Goal: Transaction & Acquisition: Register for event/course

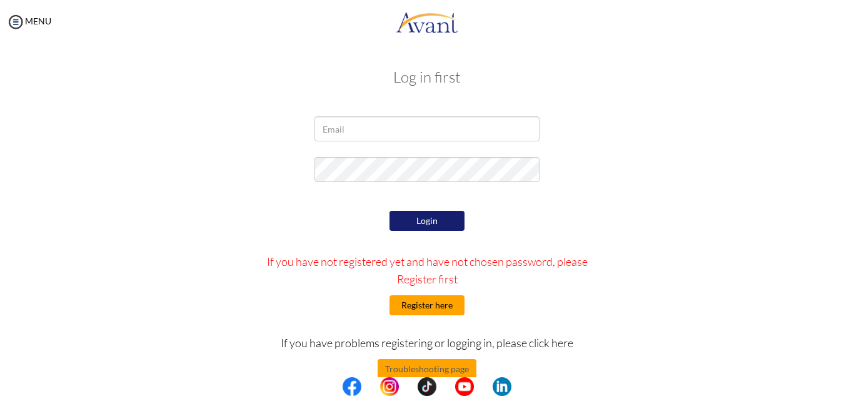
click at [436, 306] on button "Register here" at bounding box center [427, 305] width 75 height 20
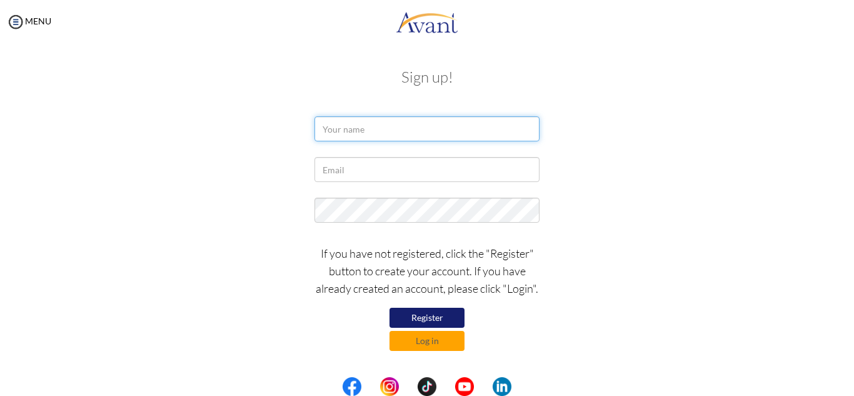
click at [405, 122] on input "text" at bounding box center [427, 128] width 225 height 25
type input "Jay Borja"
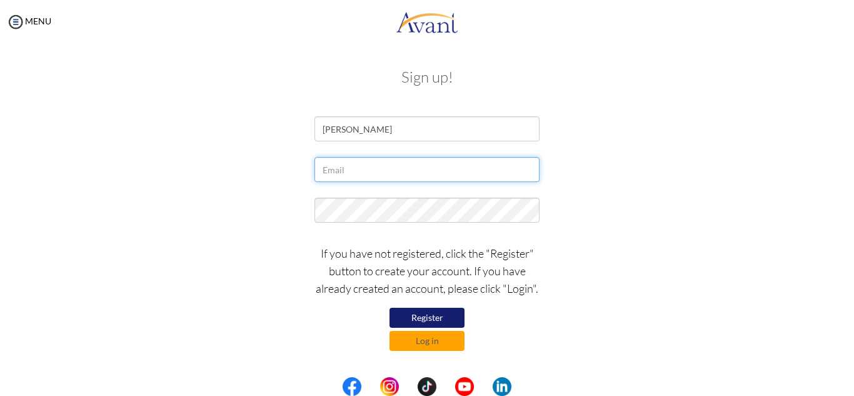
click at [426, 160] on input "text" at bounding box center [427, 169] width 225 height 25
type input "[EMAIL_ADDRESS][DOMAIN_NAME]"
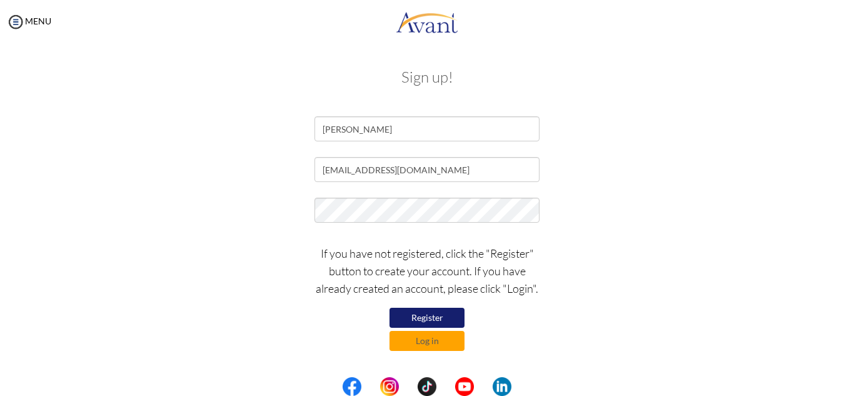
click at [441, 316] on button "Register" at bounding box center [427, 318] width 75 height 20
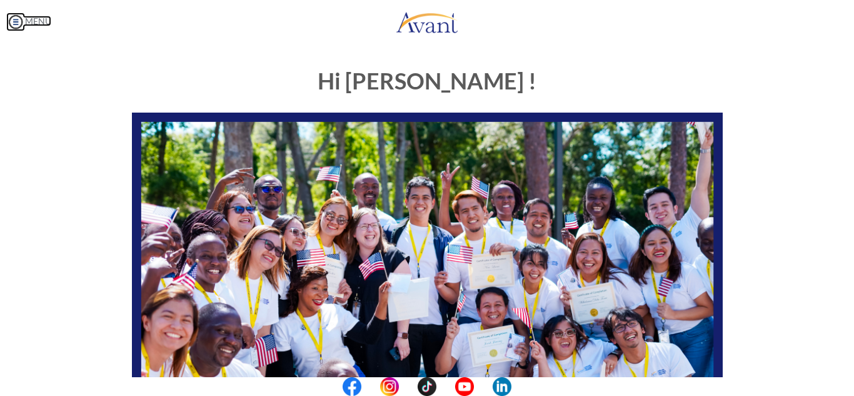
click at [31, 17] on link "MENU" at bounding box center [28, 21] width 45 height 11
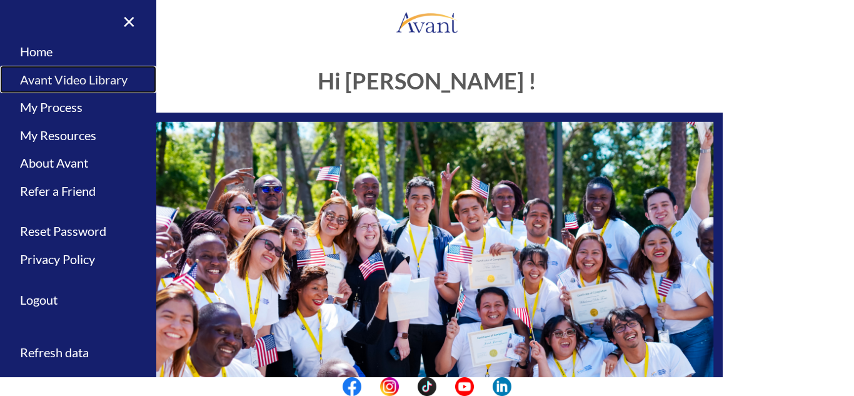
click at [48, 77] on link "Avant Video Library" at bounding box center [78, 80] width 156 height 28
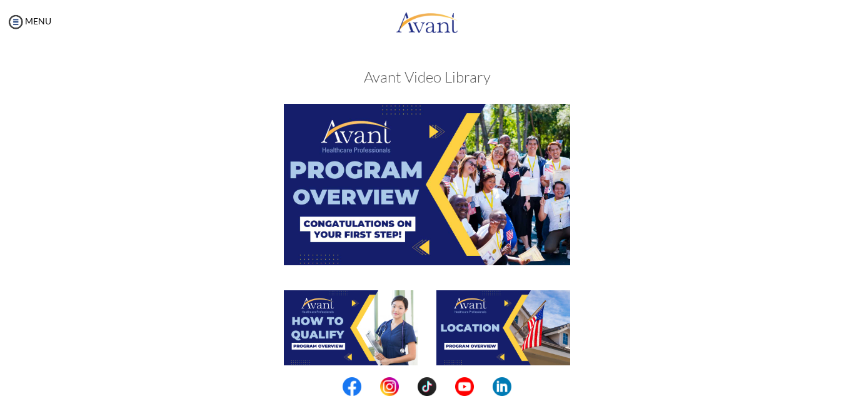
click at [372, 225] on img at bounding box center [427, 184] width 286 height 161
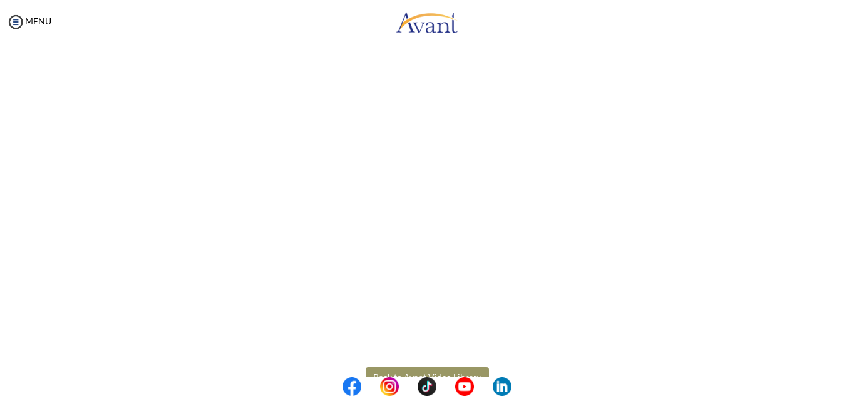
scroll to position [157, 0]
click at [203, 381] on center at bounding box center [427, 386] width 854 height 19
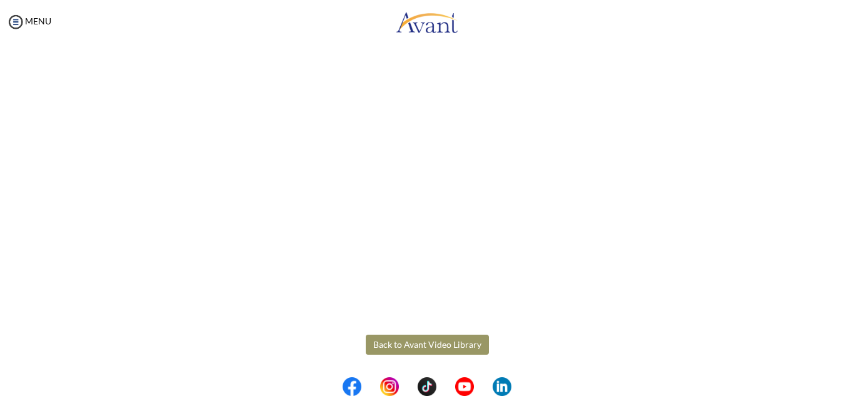
scroll to position [219, 0]
click at [450, 342] on body "Maintenance break. Please come back in 2 hours. MENU My Status What is the next…" at bounding box center [427, 198] width 854 height 396
click at [417, 343] on button "Back to Avant Video Library" at bounding box center [427, 344] width 123 height 20
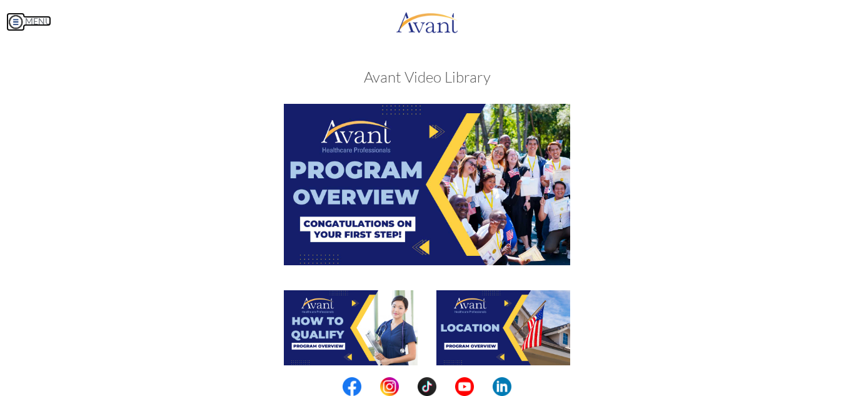
click at [22, 22] on img at bounding box center [15, 22] width 19 height 19
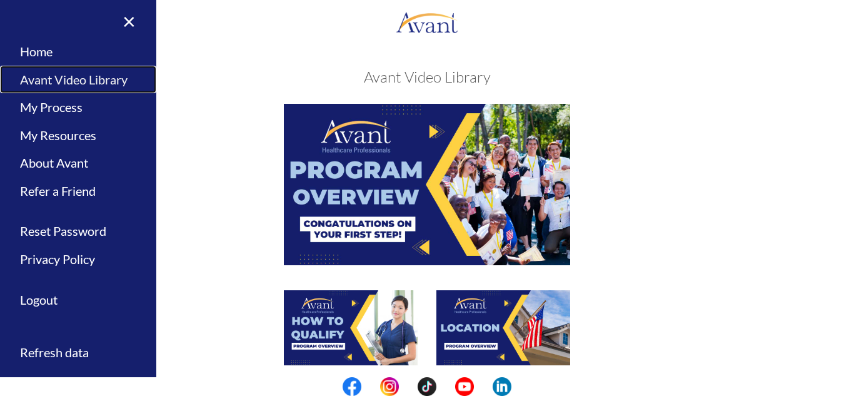
click at [33, 84] on link "Avant Video Library" at bounding box center [78, 80] width 156 height 28
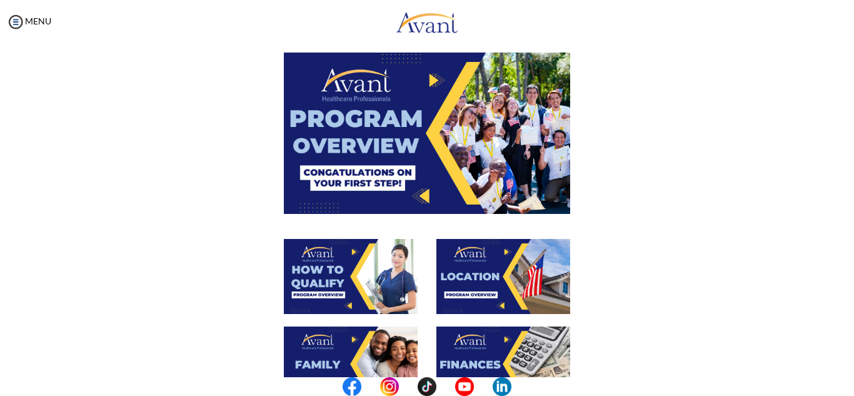
scroll to position [188, 0]
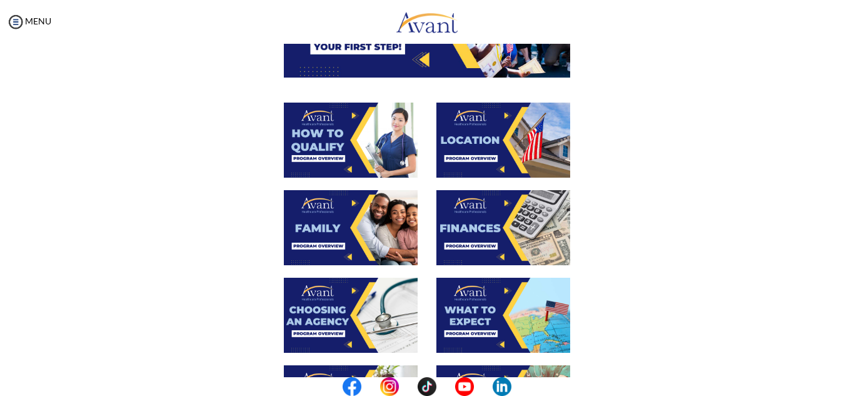
click at [486, 153] on img at bounding box center [503, 140] width 134 height 75
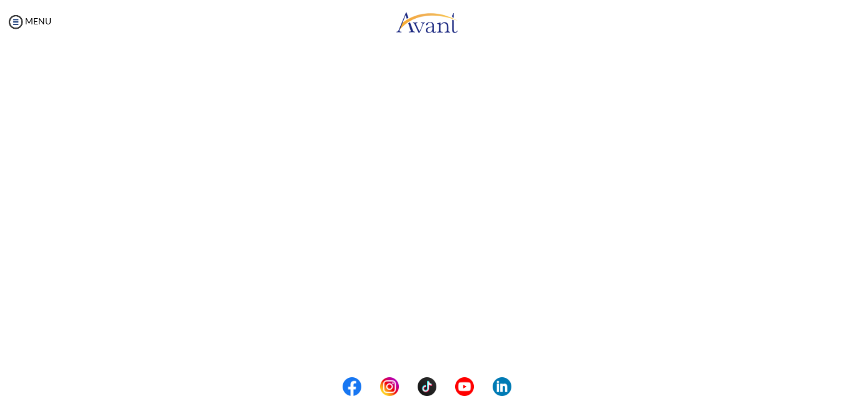
scroll to position [219, 0]
click at [424, 346] on body "Maintenance break. Please come back in 2 hours. MENU My Status What is the next…" at bounding box center [427, 198] width 854 height 396
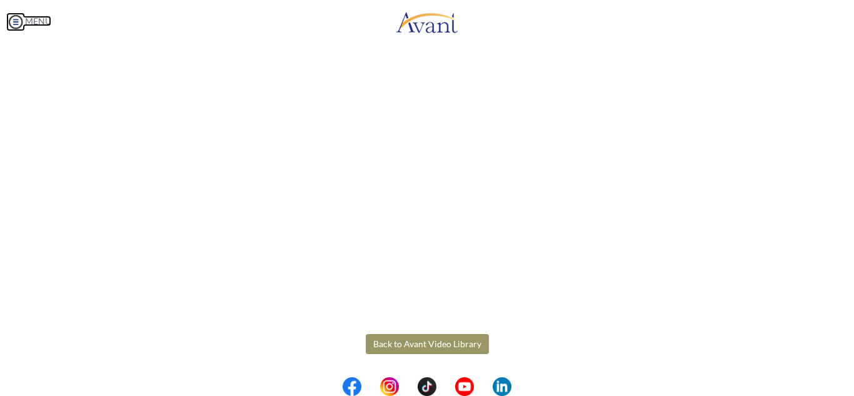
click at [16, 26] on img at bounding box center [15, 22] width 19 height 19
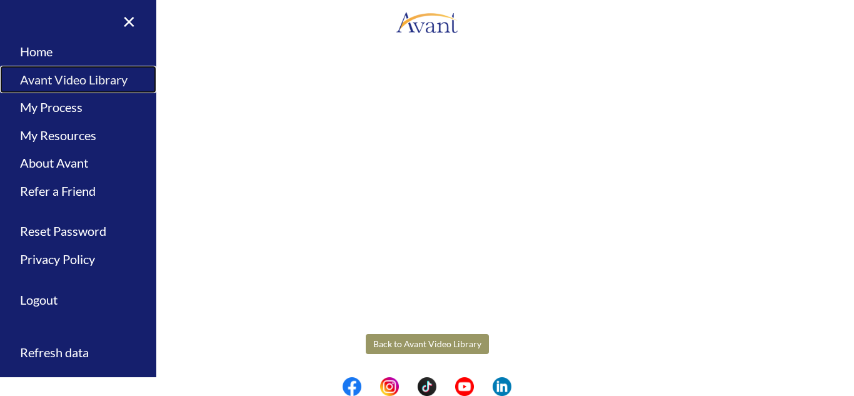
click at [30, 72] on link "Avant Video Library" at bounding box center [78, 80] width 156 height 28
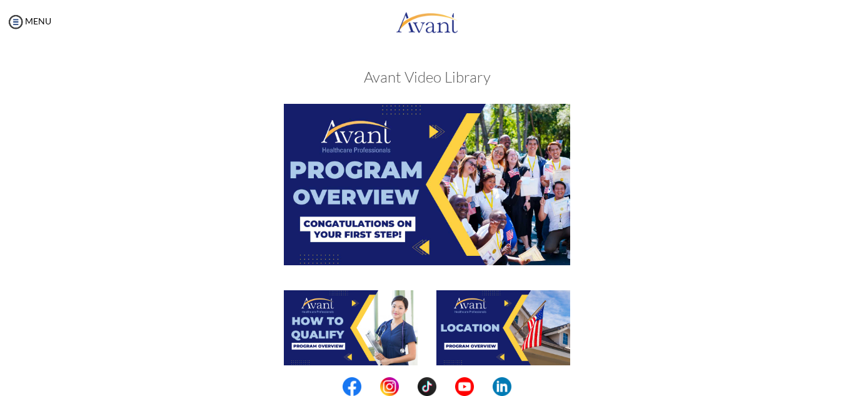
scroll to position [125, 0]
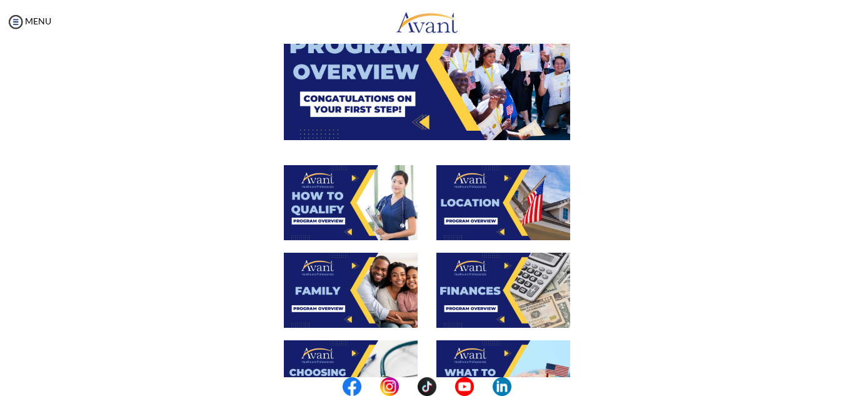
click at [483, 199] on img at bounding box center [503, 202] width 134 height 75
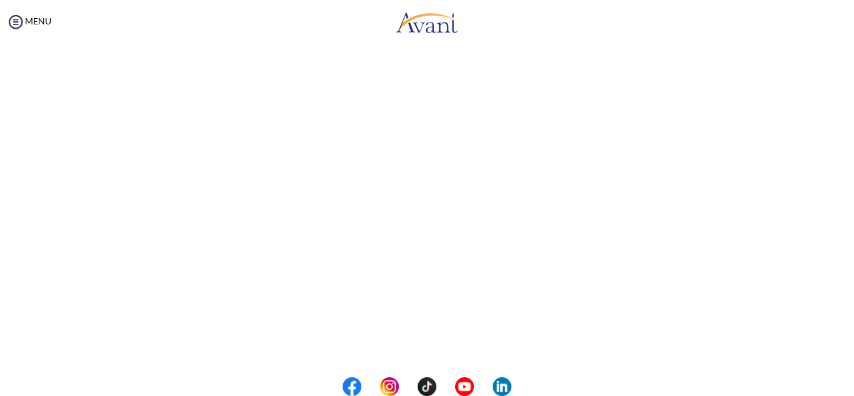
scroll to position [219, 0]
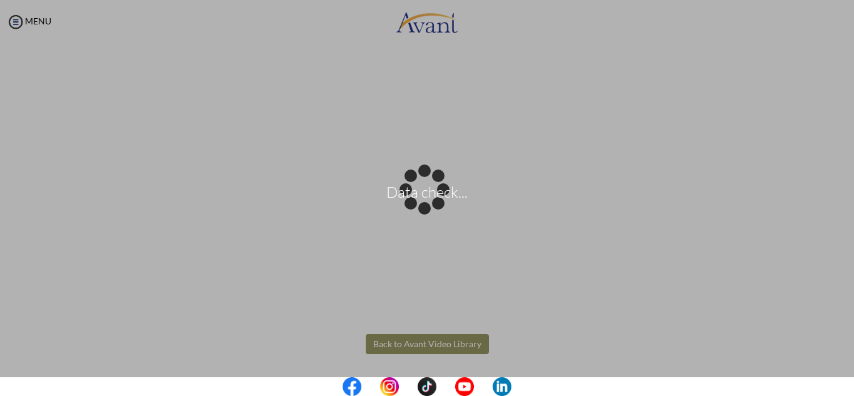
click at [565, 347] on body "Data check... Maintenance break. Please come back in 2 hours. MENU My Status Wh…" at bounding box center [427, 198] width 854 height 396
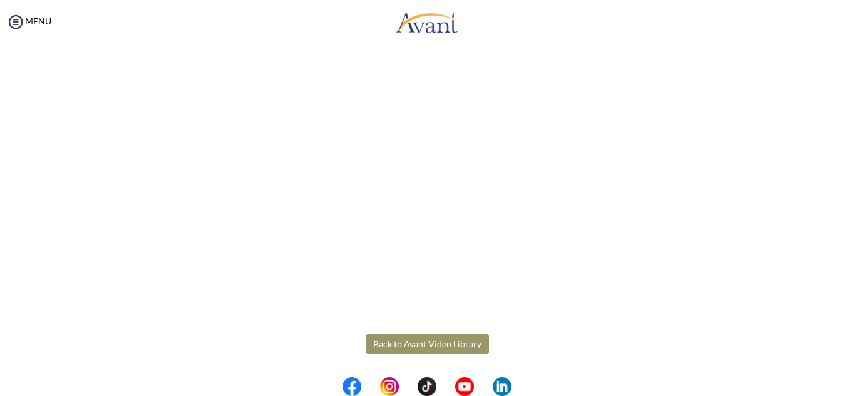
click at [430, 346] on button "Back to Avant Video Library" at bounding box center [427, 344] width 123 height 20
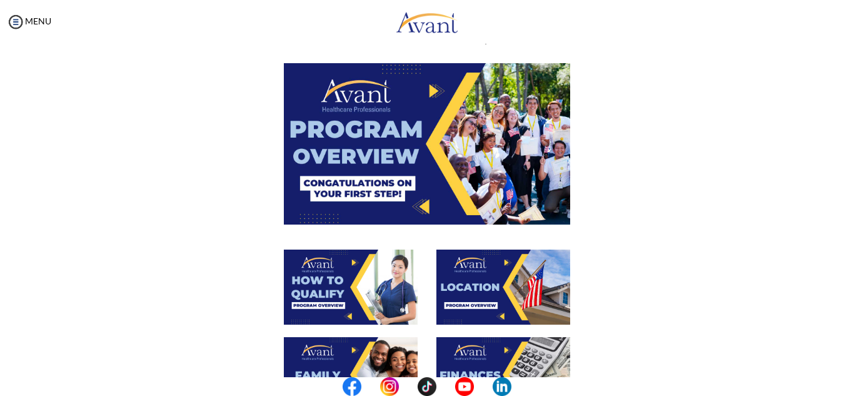
scroll to position [63, 0]
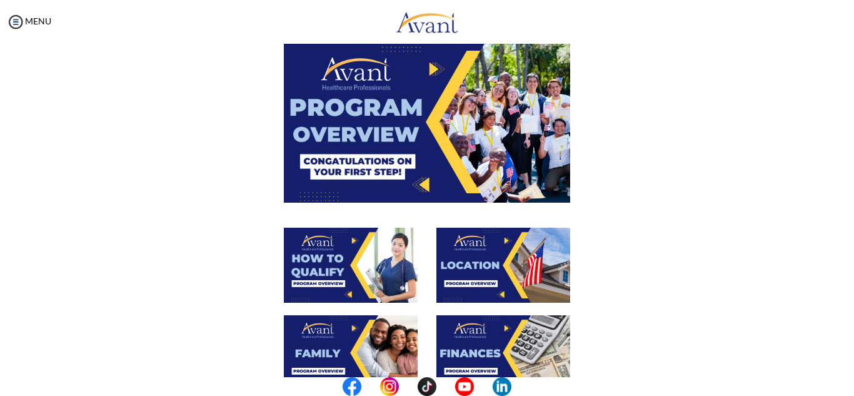
click at [325, 269] on img at bounding box center [351, 265] width 134 height 75
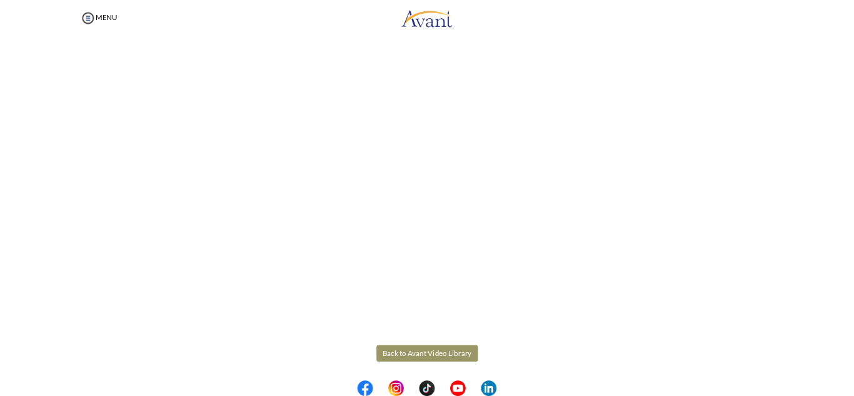
scroll to position [219, 0]
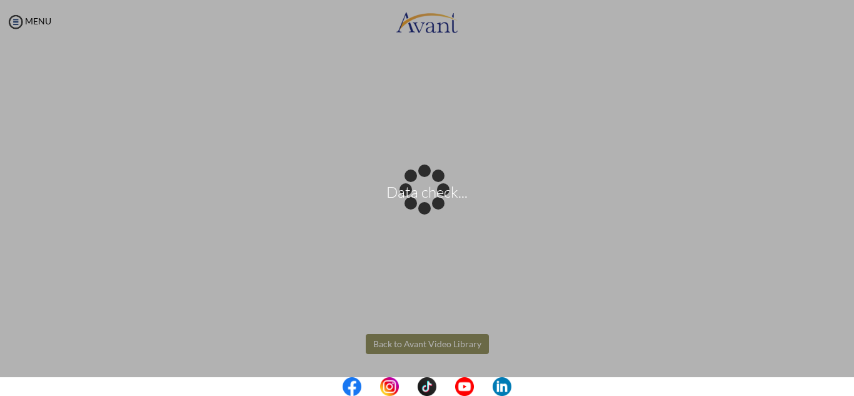
click at [436, 343] on body "Data check... Maintenance break. Please come back in 2 hours. MENU My Status Wh…" at bounding box center [427, 198] width 854 height 396
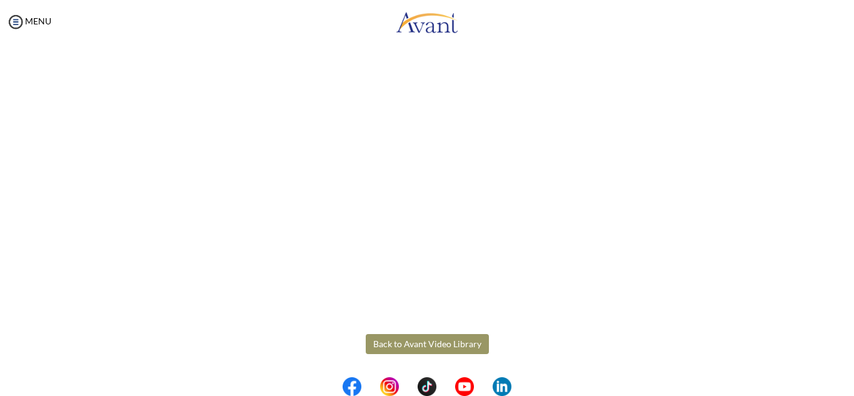
click at [420, 342] on button "Back to Avant Video Library" at bounding box center [427, 344] width 123 height 20
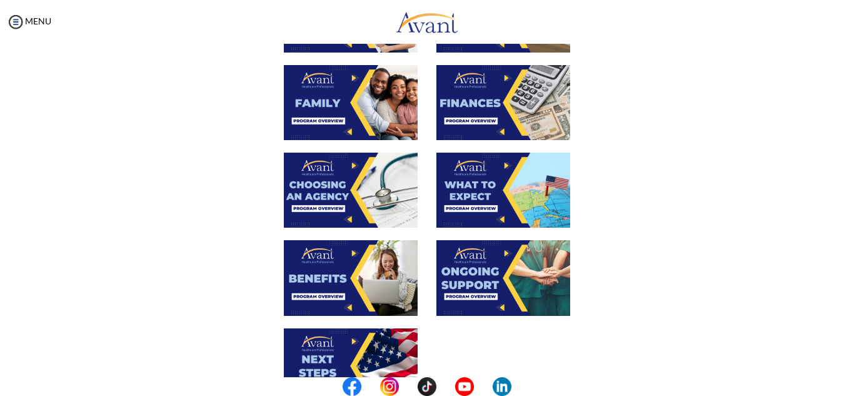
scroll to position [250, 0]
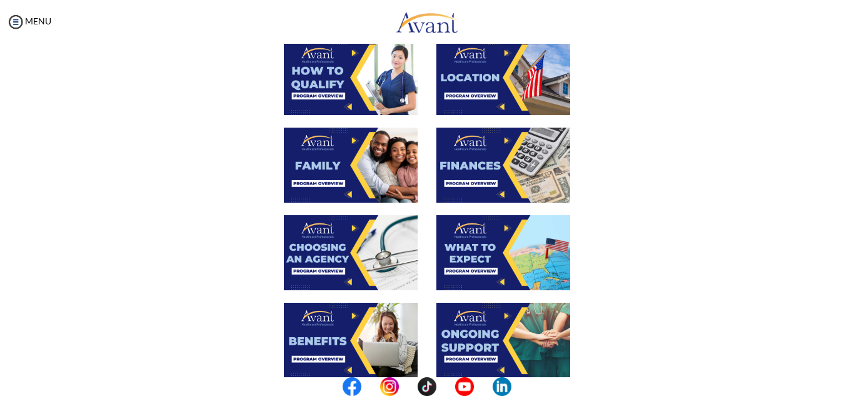
click at [346, 166] on img at bounding box center [351, 165] width 134 height 75
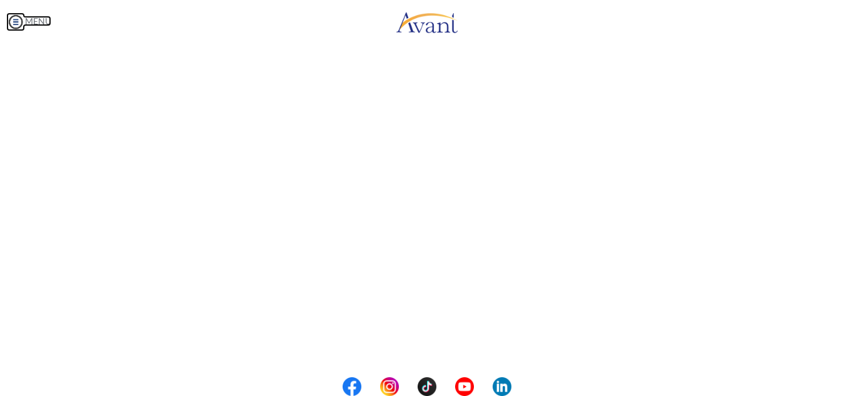
click at [21, 24] on body "Maintenance break. Please come back in 2 hours. MENU My Status What is the next…" at bounding box center [427, 198] width 854 height 396
click at [13, 18] on img at bounding box center [15, 22] width 19 height 19
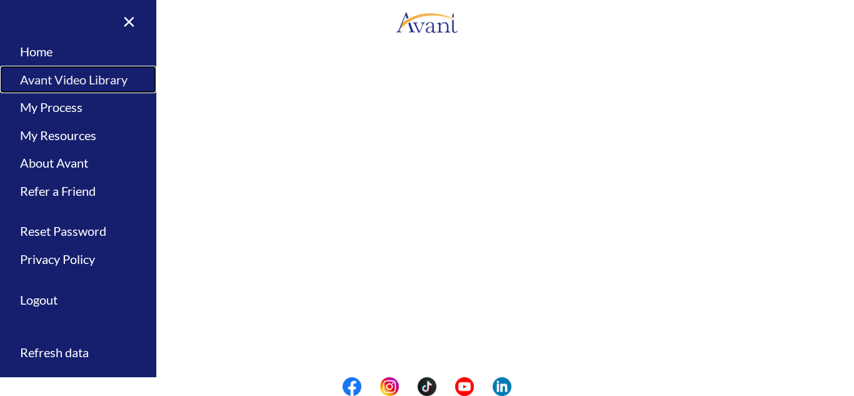
click at [40, 77] on link "Avant Video Library" at bounding box center [78, 80] width 156 height 28
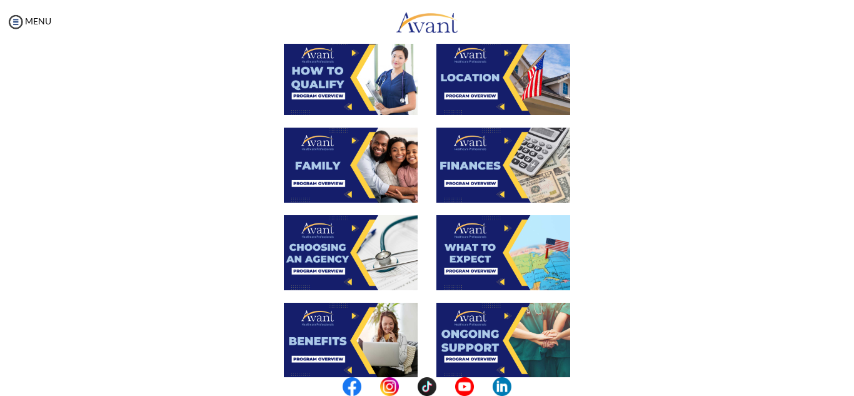
click at [475, 154] on img at bounding box center [503, 165] width 134 height 75
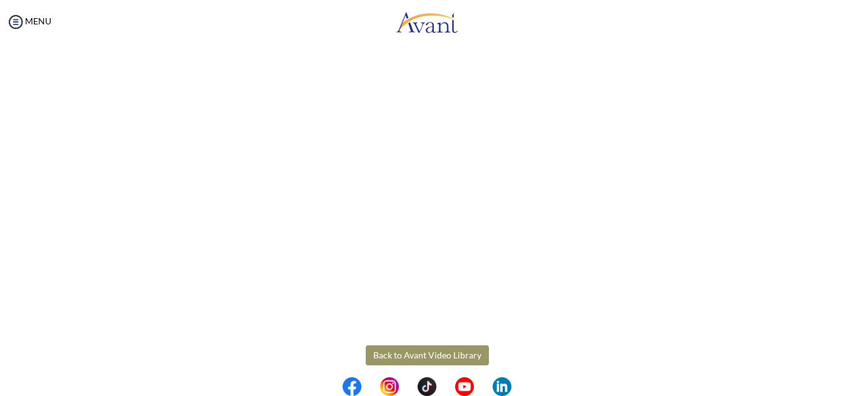
scroll to position [219, 0]
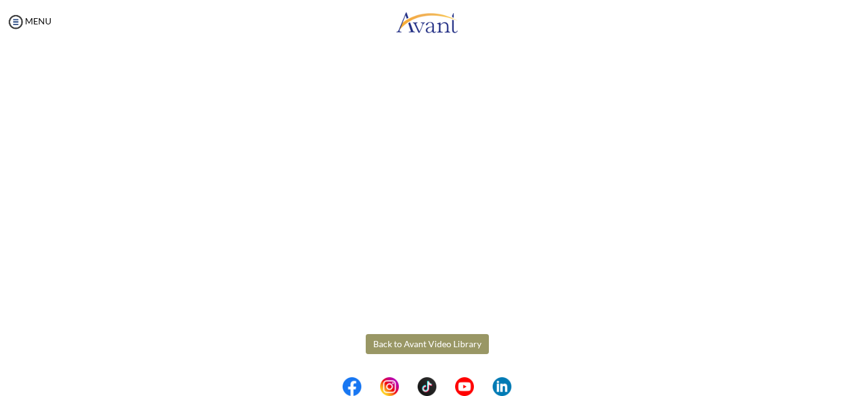
click at [440, 338] on body "Maintenance break. Please come back in 2 hours. MENU My Status What is the next…" at bounding box center [427, 198] width 854 height 396
click at [436, 338] on button "Back to Avant Video Library" at bounding box center [427, 344] width 123 height 20
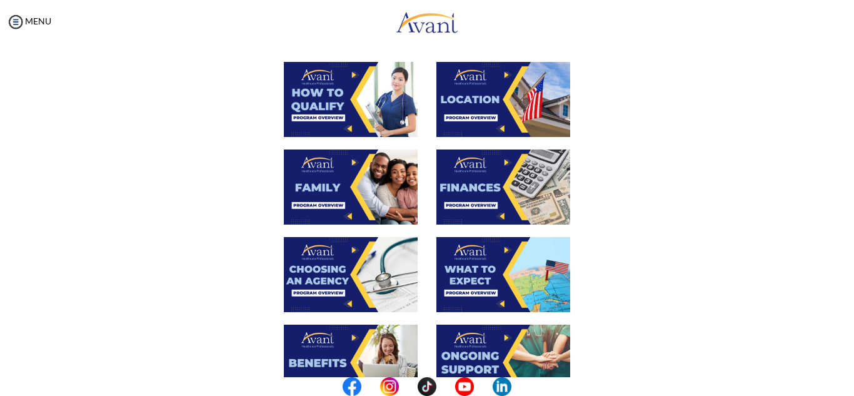
scroll to position [250, 0]
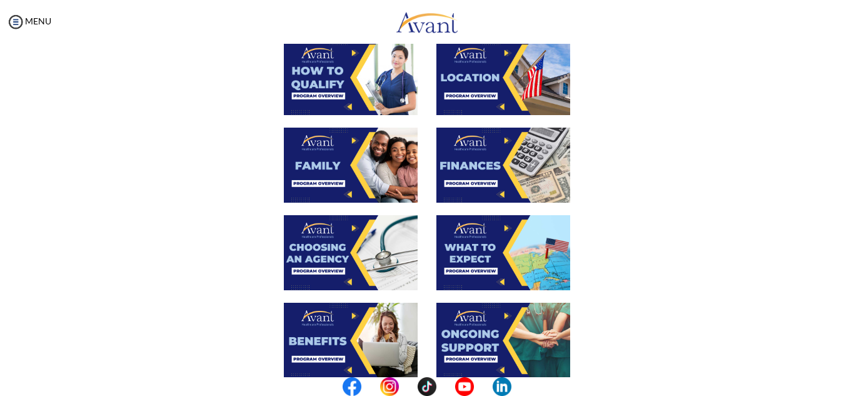
click at [480, 253] on img at bounding box center [503, 252] width 134 height 75
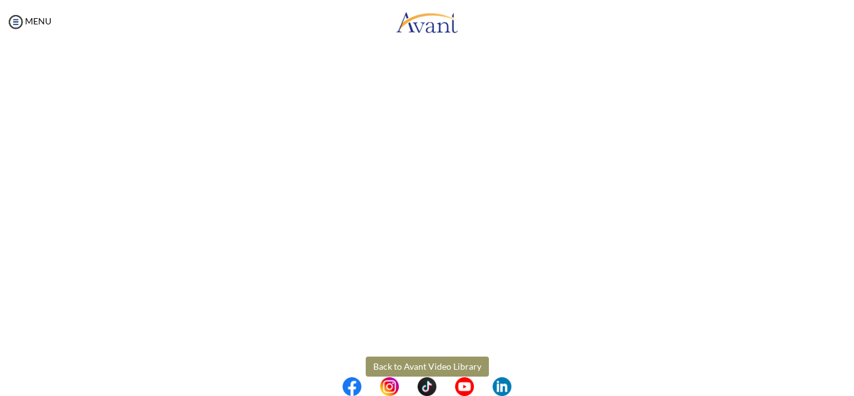
scroll to position [353, 0]
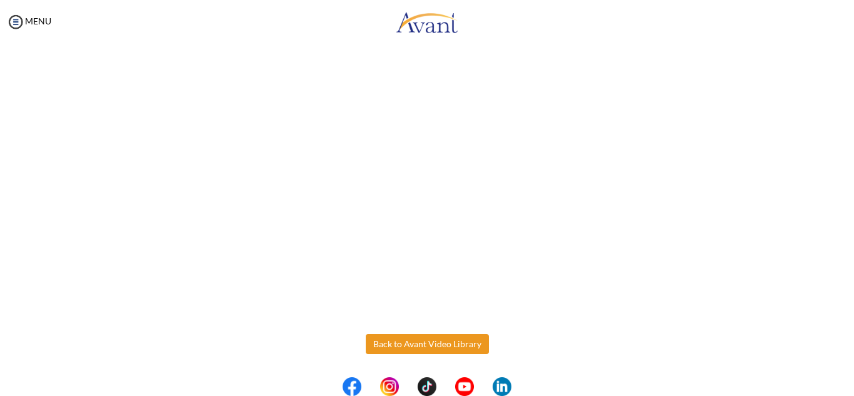
click at [457, 340] on body "Maintenance break. Please come back in 2 hours. MENU My Status What is the next…" at bounding box center [427, 198] width 854 height 396
click at [433, 346] on button "Back to Avant Video Library" at bounding box center [427, 344] width 123 height 20
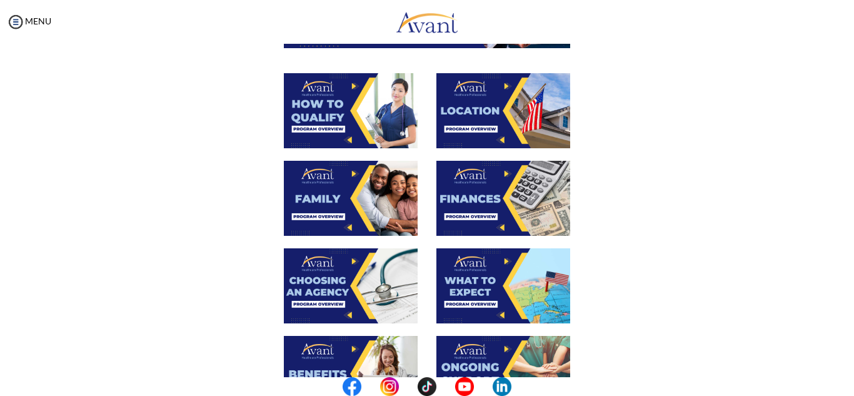
scroll to position [313, 0]
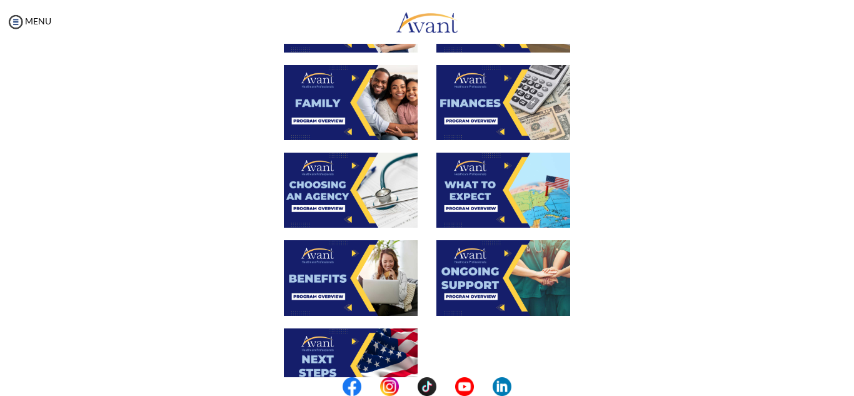
click at [340, 277] on img at bounding box center [351, 277] width 134 height 75
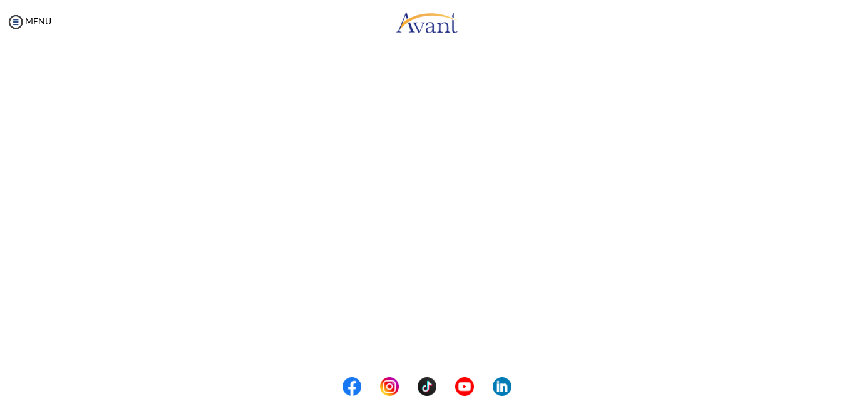
scroll to position [250, 0]
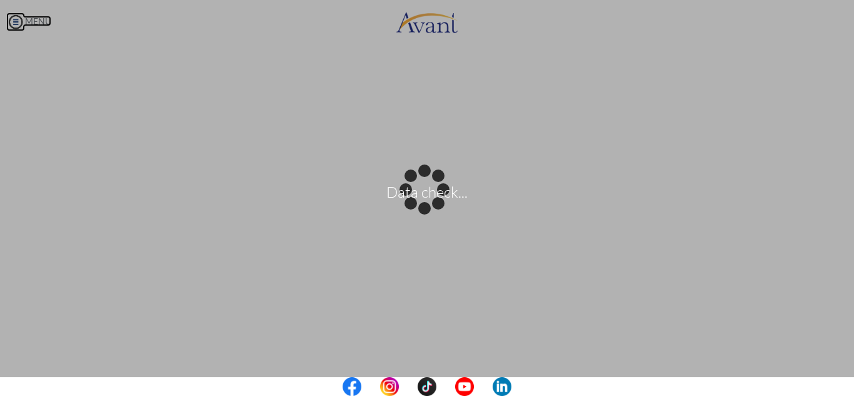
click at [10, 17] on body "Data check... Maintenance break. Please come back in 2 hours. MENU My Status Wh…" at bounding box center [427, 198] width 854 height 396
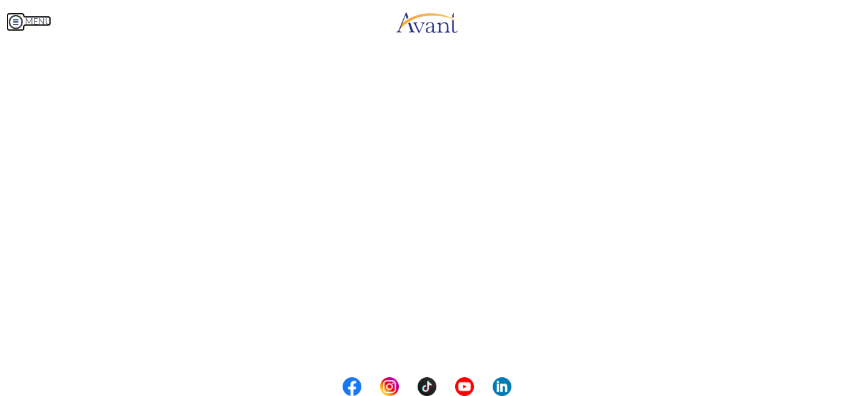
click at [18, 19] on img at bounding box center [15, 22] width 19 height 19
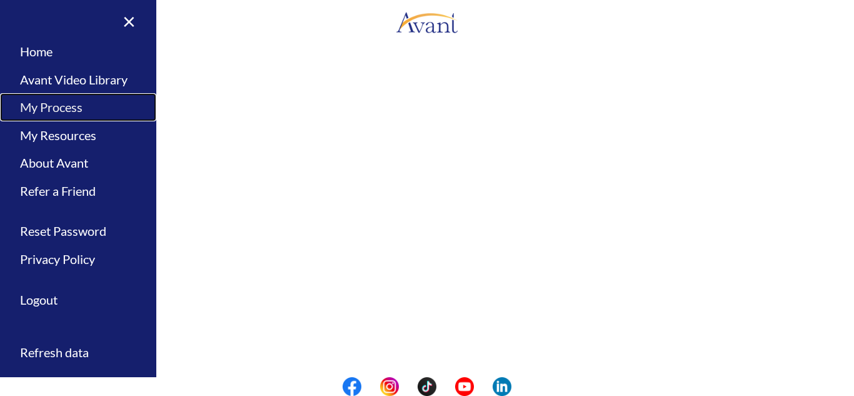
click at [53, 116] on link "My Process" at bounding box center [78, 107] width 156 height 28
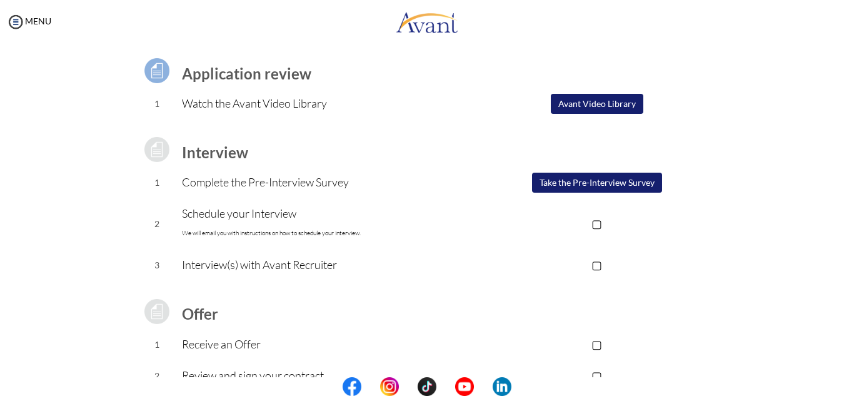
scroll to position [0, 0]
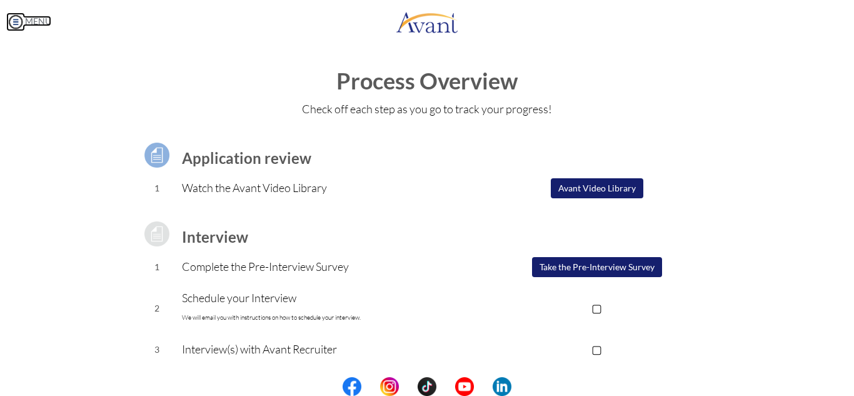
click at [19, 23] on img at bounding box center [15, 22] width 19 height 19
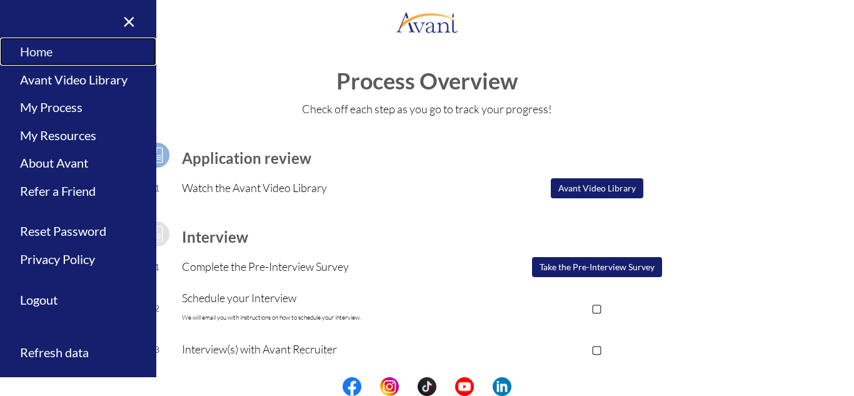
click at [33, 58] on link "Home" at bounding box center [78, 52] width 156 height 28
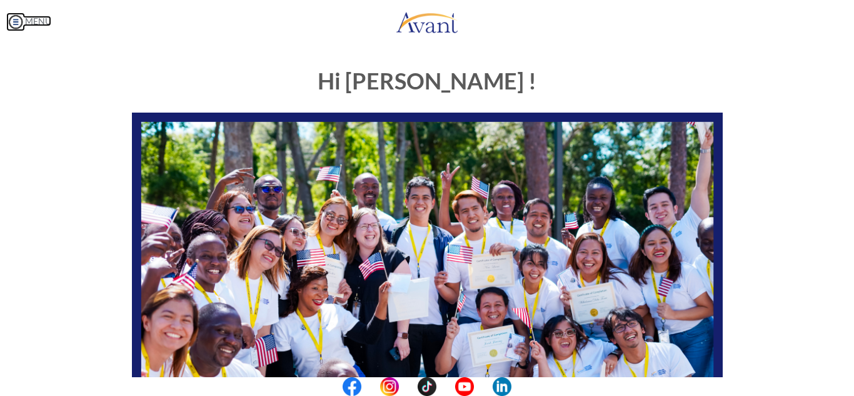
click at [14, 29] on img at bounding box center [15, 22] width 19 height 19
